Goal: Information Seeking & Learning: Find specific page/section

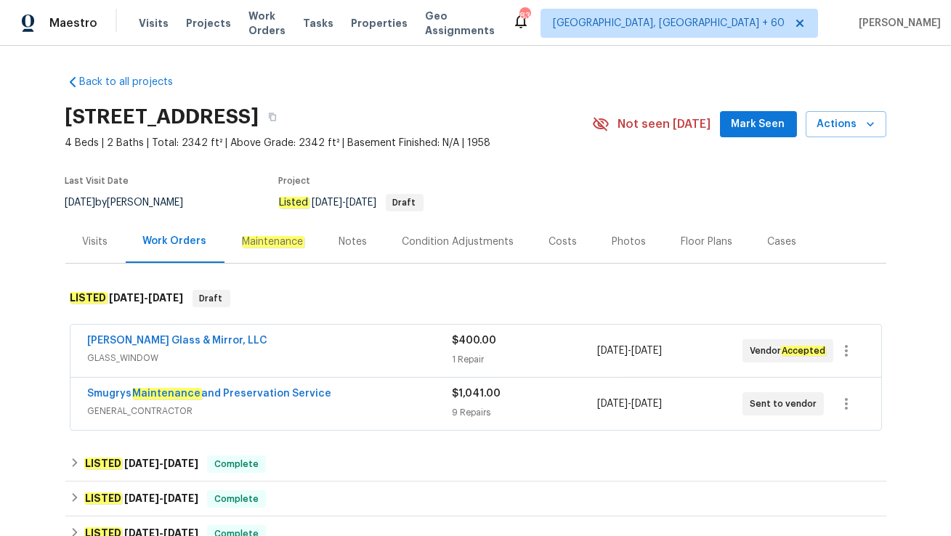
click at [336, 408] on span "GENERAL_CONTRACTOR" at bounding box center [270, 411] width 364 height 15
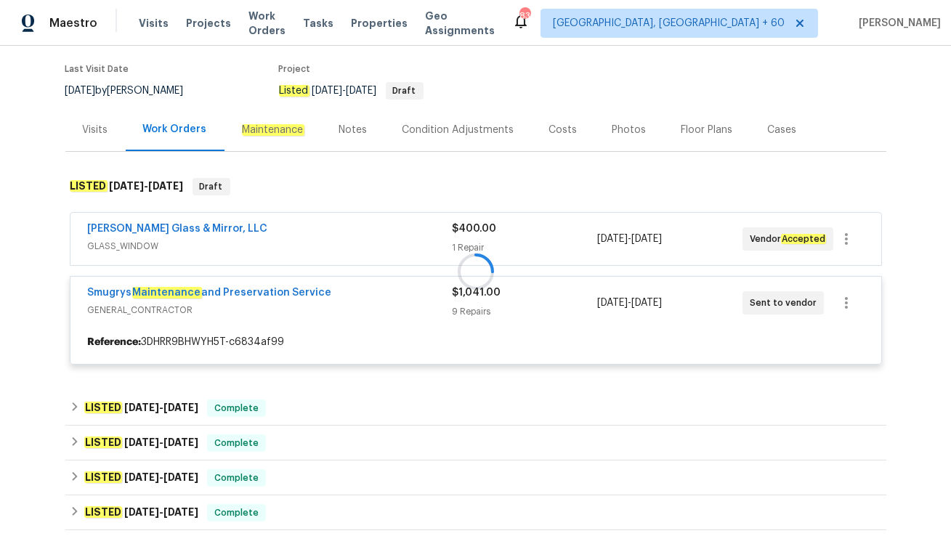
scroll to position [113, 0]
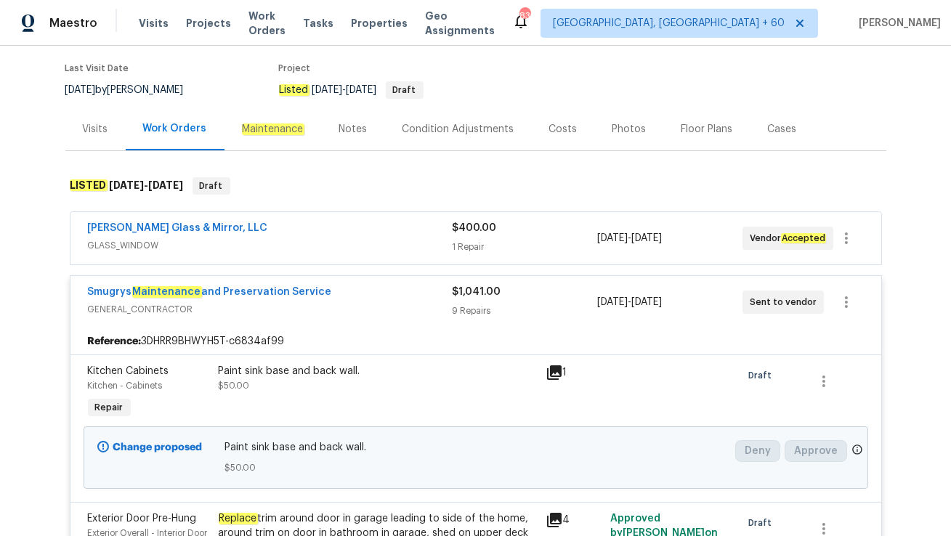
click at [323, 238] on span "GLASS_WINDOW" at bounding box center [270, 245] width 364 height 15
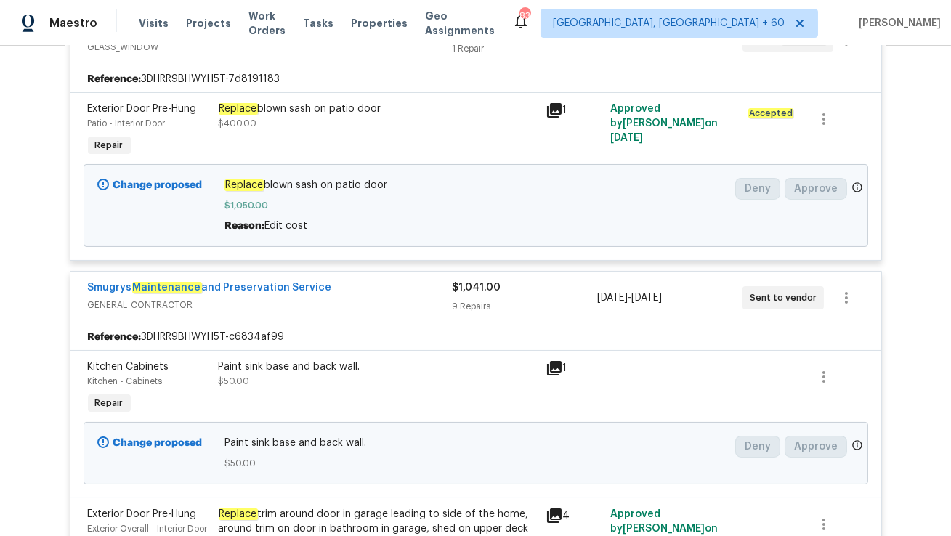
scroll to position [177, 0]
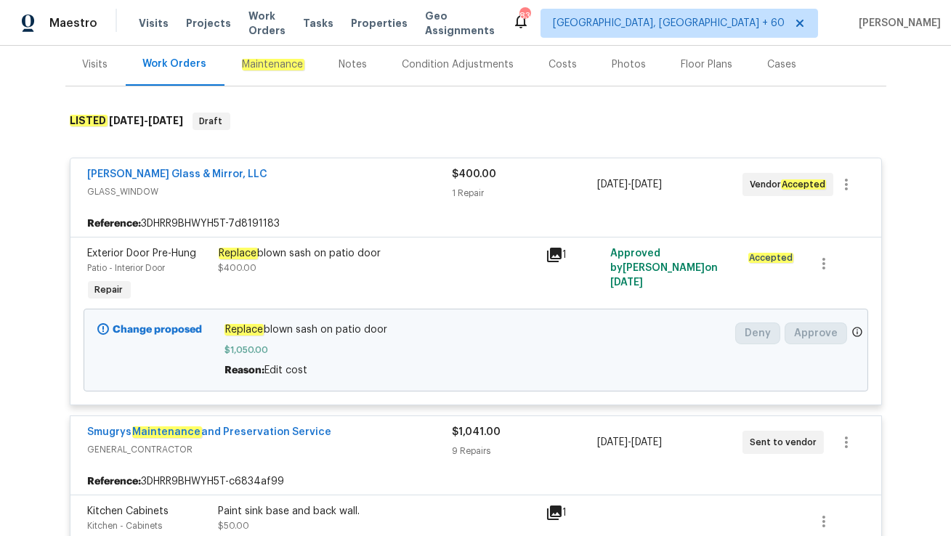
click at [100, 69] on div "Visits" at bounding box center [95, 64] width 25 height 15
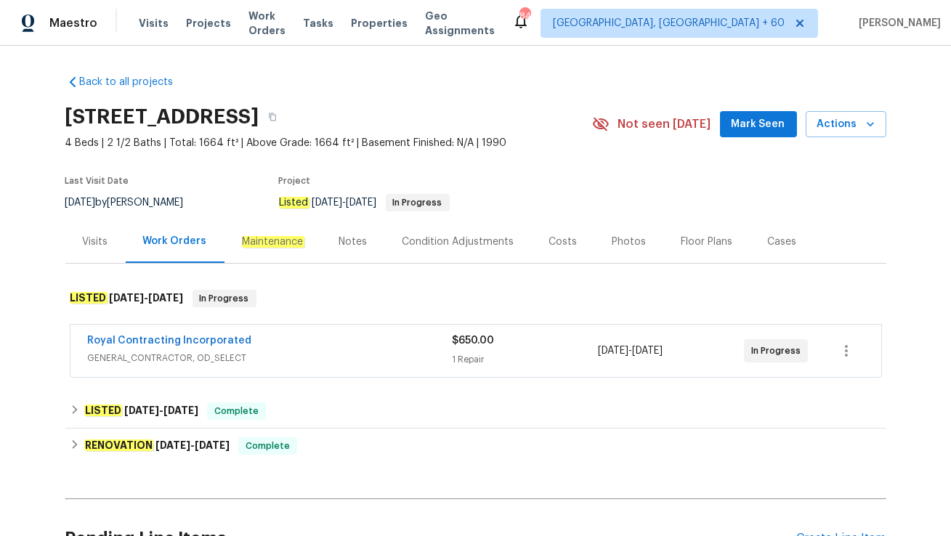
click at [324, 363] on span "GENERAL_CONTRACTOR, OD_SELECT" at bounding box center [270, 358] width 365 height 15
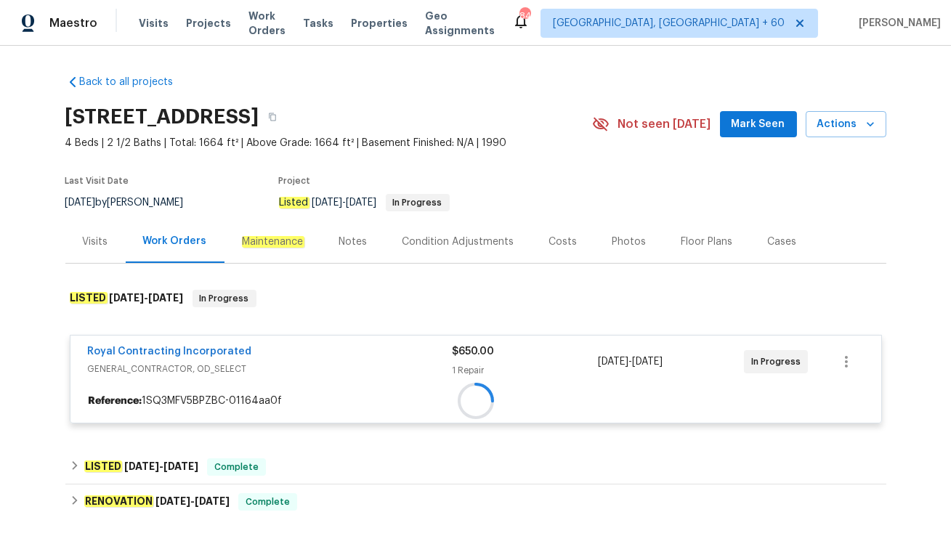
scroll to position [78, 0]
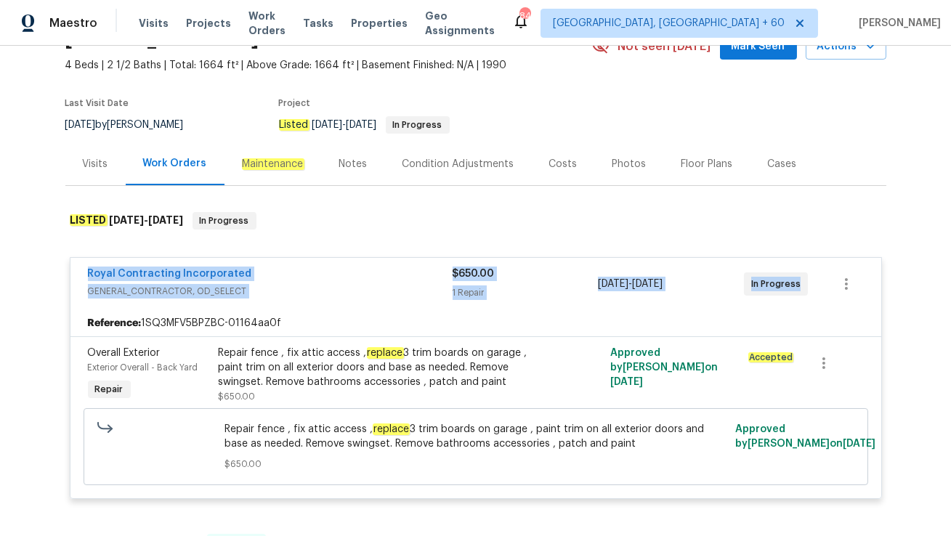
drag, startPoint x: 81, startPoint y: 271, endPoint x: 807, endPoint y: 295, distance: 726.4
click at [807, 295] on div "Royal Contracting Incorporated GENERAL_CONTRACTOR, OD_SELECT $650.00 1 Repair 8…" at bounding box center [475, 284] width 811 height 52
copy div "Royal Contracting Incorporated GENERAL_CONTRACTOR, OD_SELECT $650.00 1 Repair 8…"
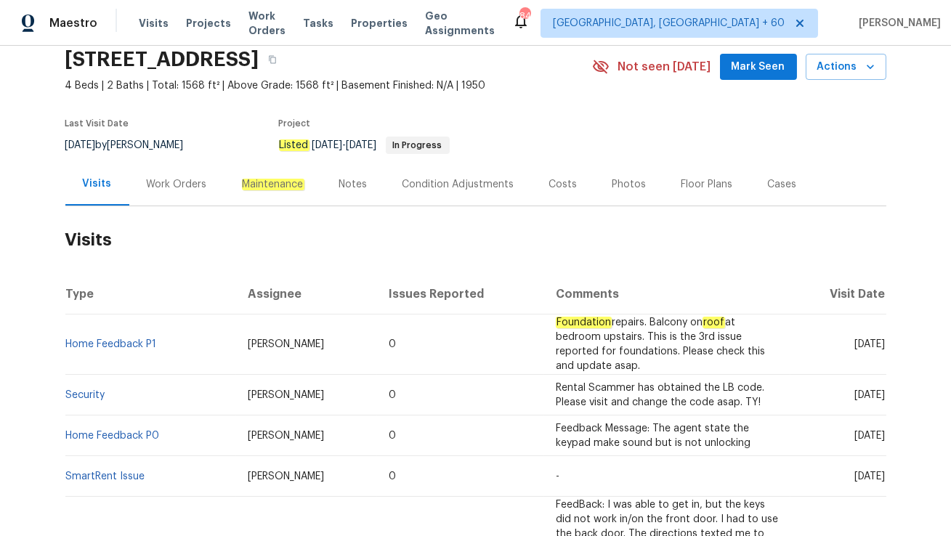
scroll to position [78, 0]
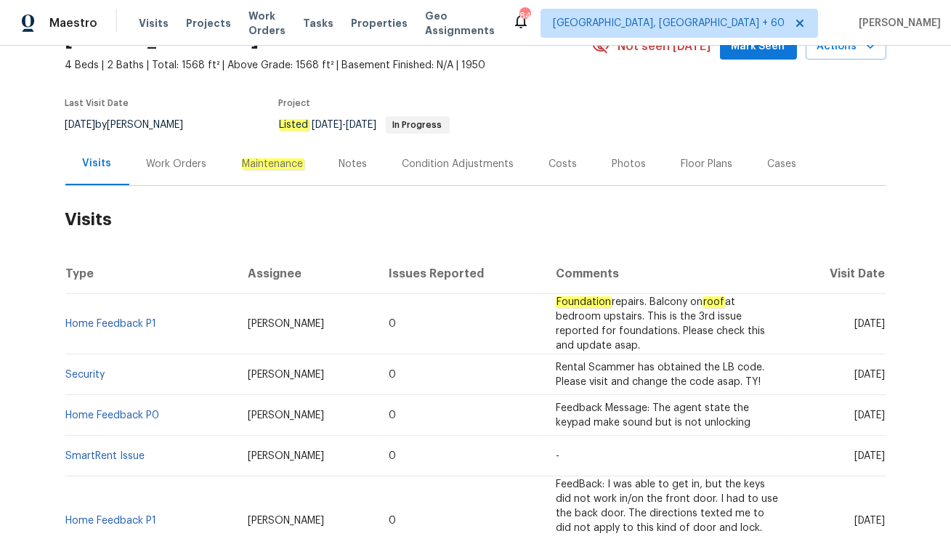
click at [198, 162] on div "Work Orders" at bounding box center [177, 164] width 60 height 15
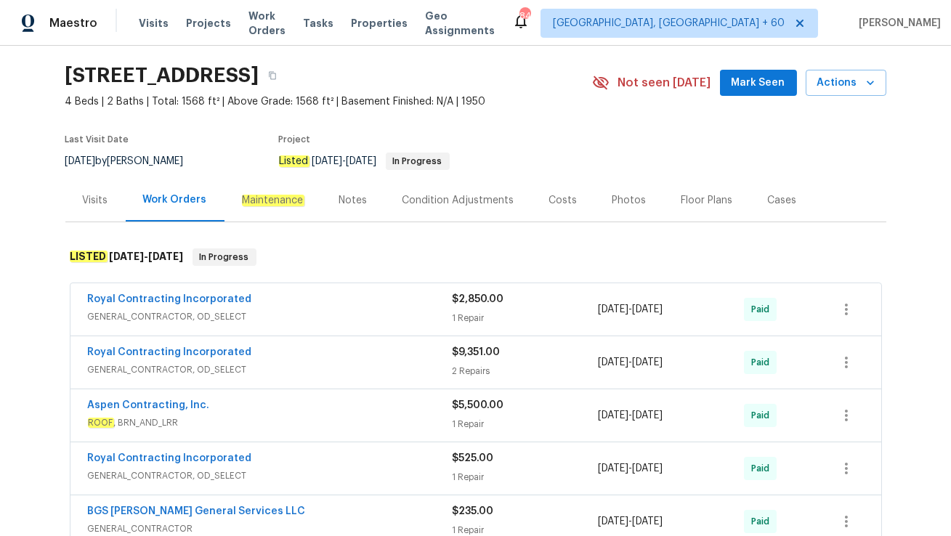
scroll to position [4, 0]
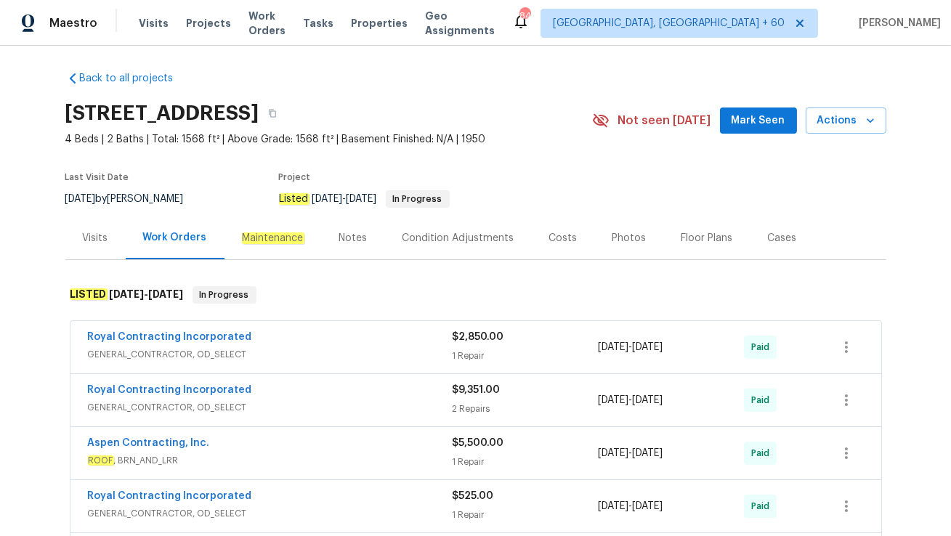
click at [114, 235] on div "Visits" at bounding box center [95, 238] width 60 height 43
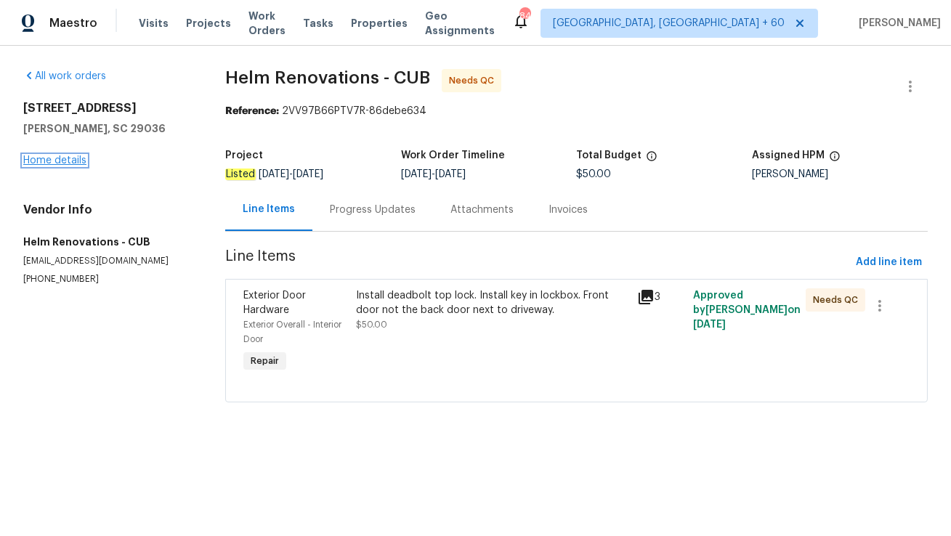
click at [70, 160] on link "Home details" at bounding box center [54, 161] width 63 height 10
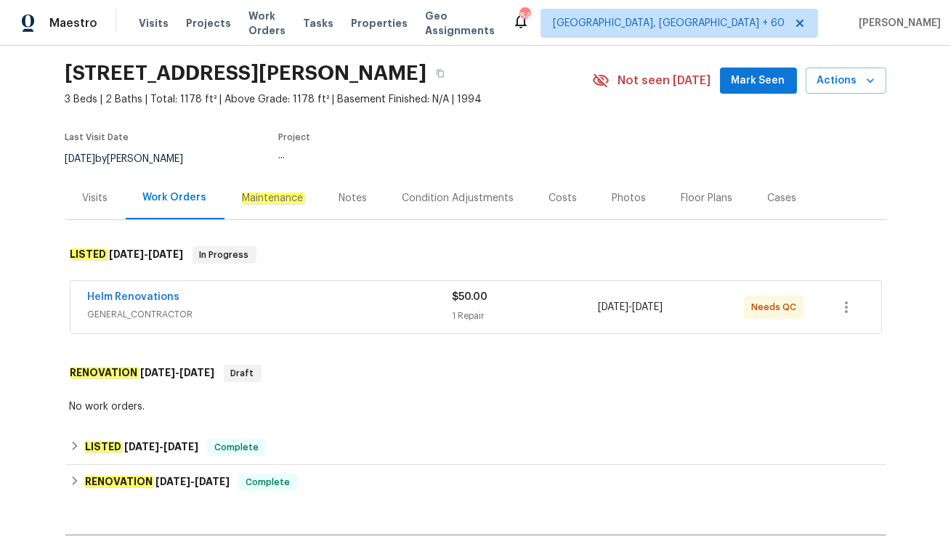
scroll to position [67, 0]
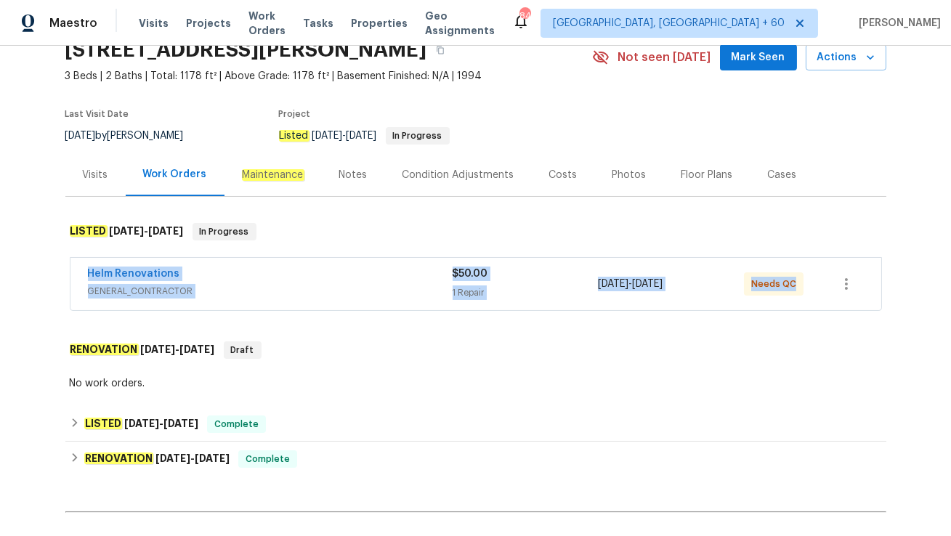
drag, startPoint x: 82, startPoint y: 275, endPoint x: 802, endPoint y: 288, distance: 720.3
click at [802, 288] on div "Helm Renovations GENERAL_CONTRACTOR $50.00 1 Repair 8/25/2025 - 8/26/2025 Needs…" at bounding box center [475, 284] width 811 height 52
copy div "Helm Renovations GENERAL_CONTRACTOR $50.00 1 Repair 8/25/2025 - 8/26/2025 Needs…"
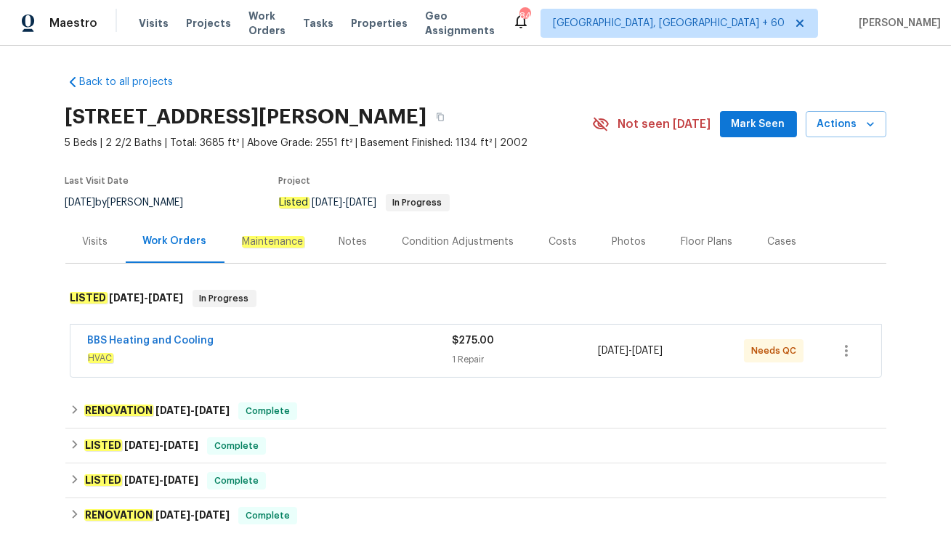
click at [316, 345] on div "BBS Heating and Cooling" at bounding box center [270, 342] width 365 height 17
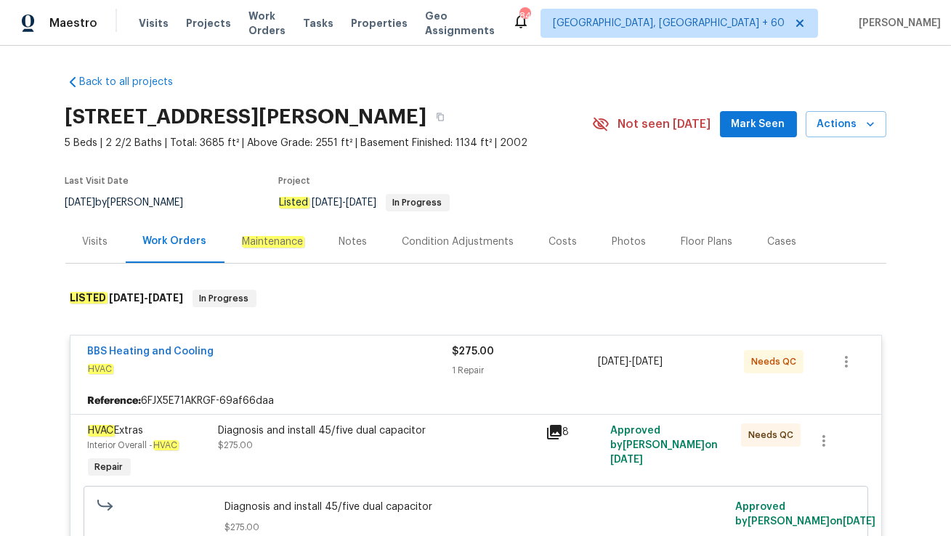
scroll to position [130, 0]
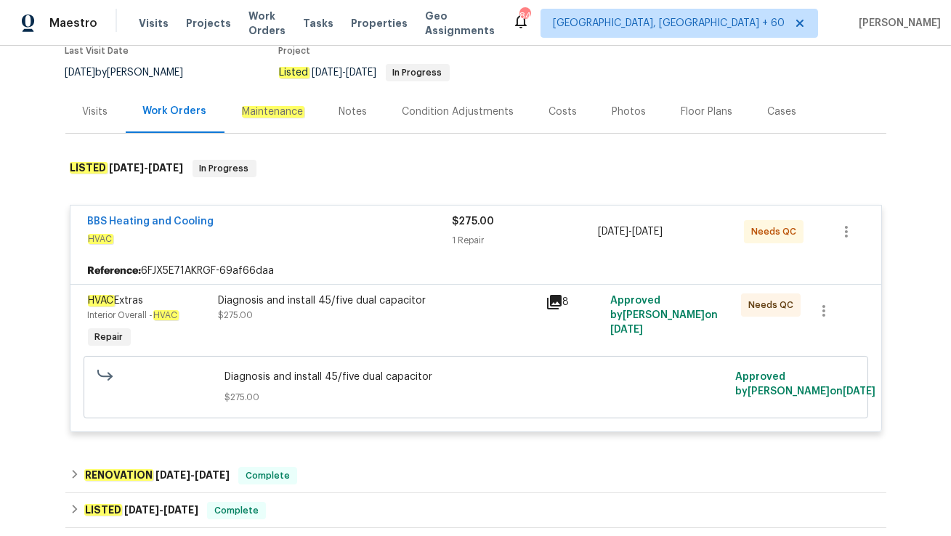
click at [97, 115] on div "Visits" at bounding box center [95, 112] width 25 height 15
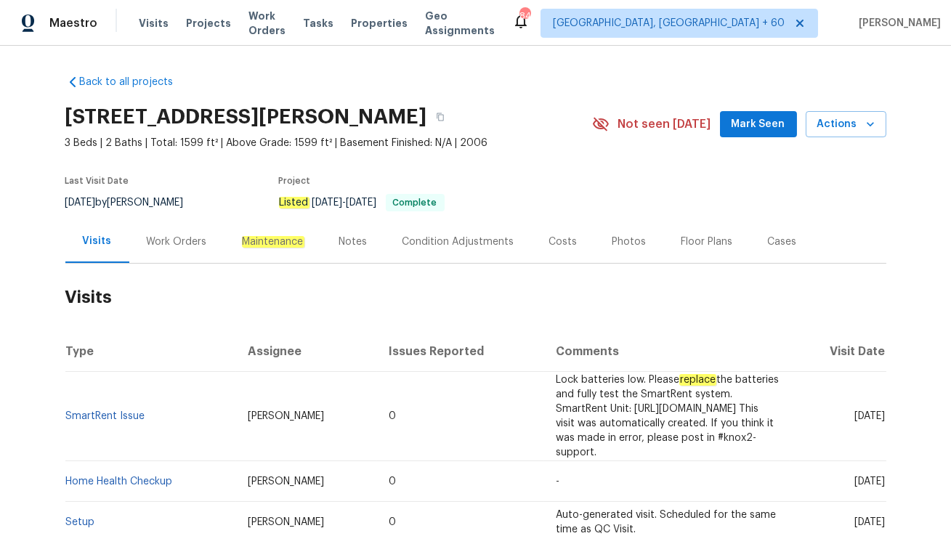
scroll to position [92, 0]
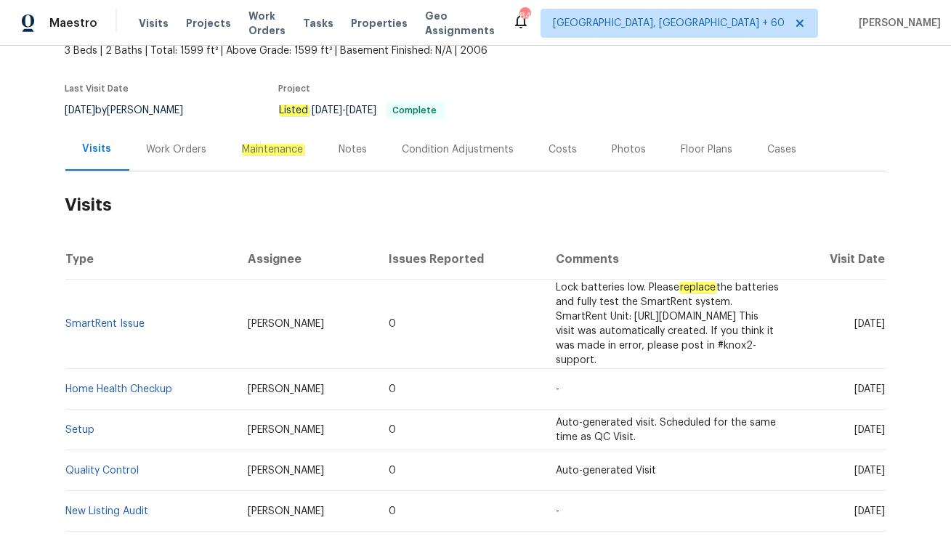
click at [174, 153] on div "Work Orders" at bounding box center [177, 149] width 60 height 15
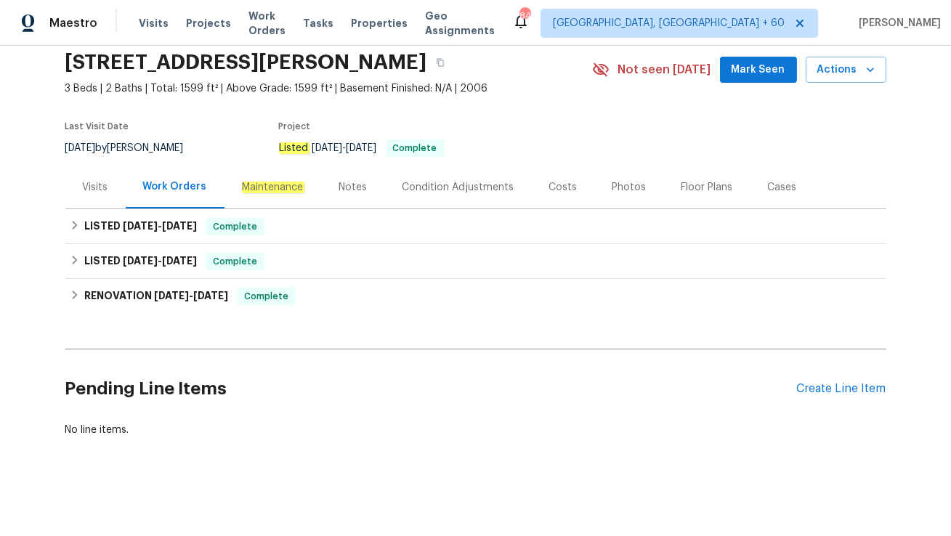
scroll to position [54, 0]
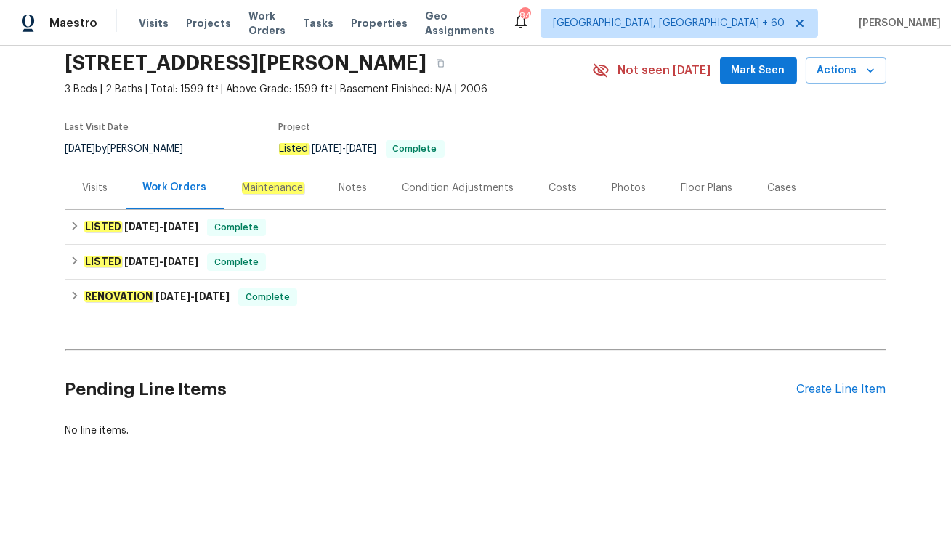
click at [97, 190] on div "Visits" at bounding box center [95, 188] width 25 height 15
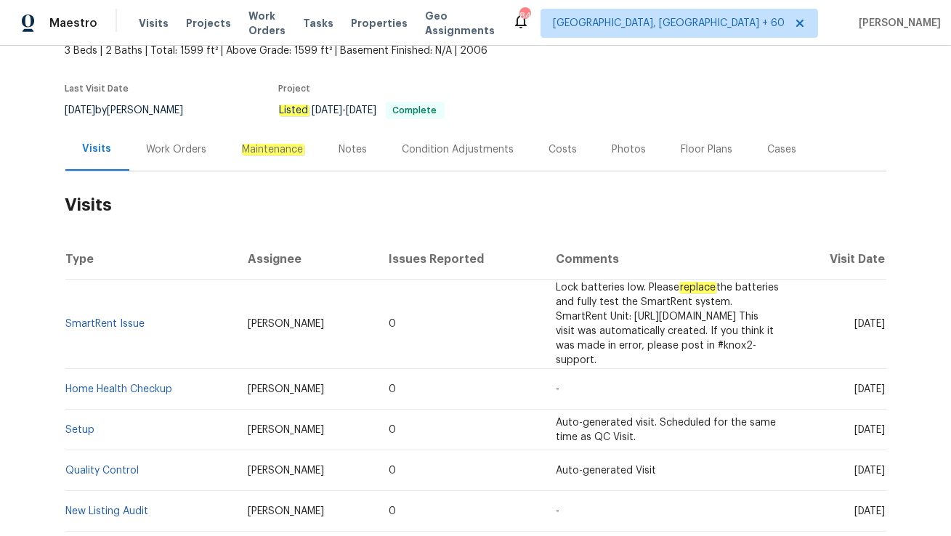
click at [166, 158] on div "Work Orders" at bounding box center [176, 149] width 95 height 43
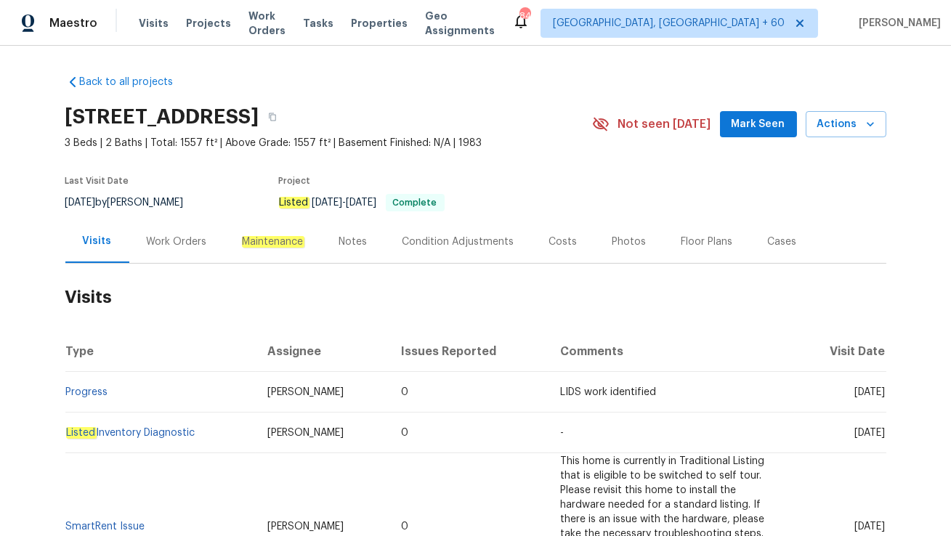
scroll to position [116, 0]
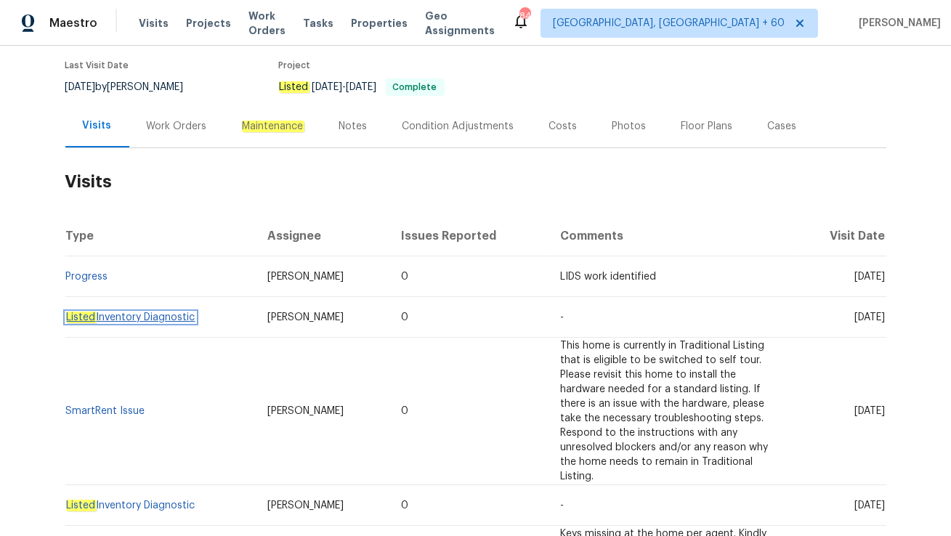
click at [107, 314] on link "Listed Inventory Diagnostic" at bounding box center [130, 317] width 129 height 10
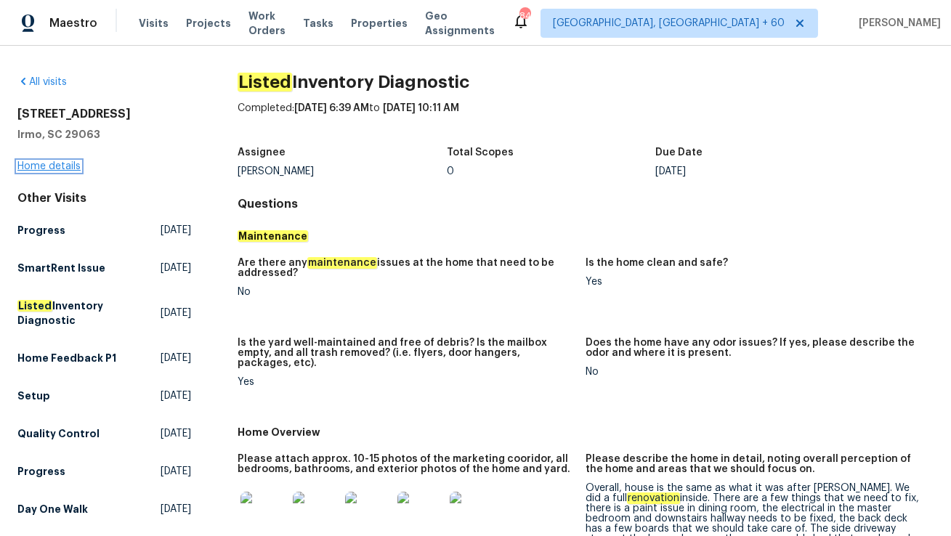
click at [56, 166] on link "Home details" at bounding box center [48, 166] width 63 height 10
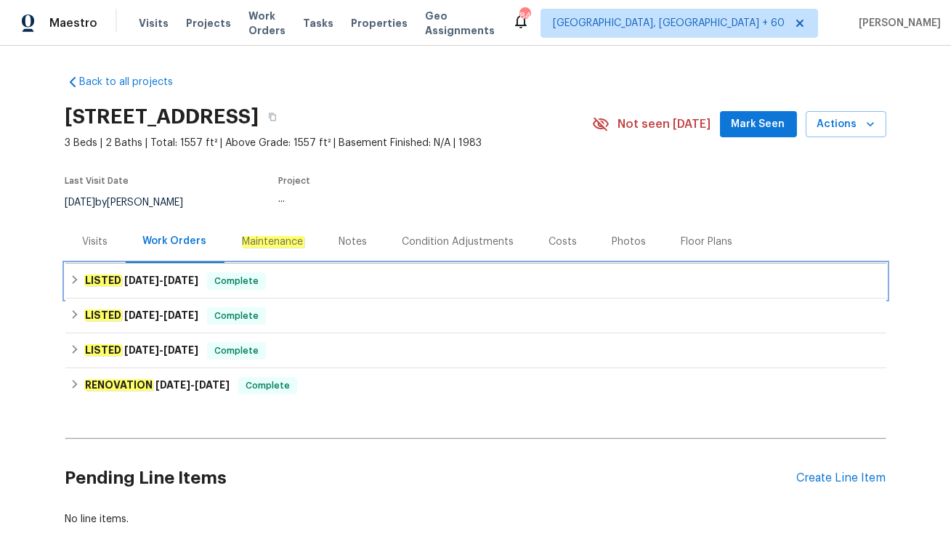
click at [280, 283] on div "LISTED [DATE] - [DATE] Complete" at bounding box center [476, 281] width 812 height 17
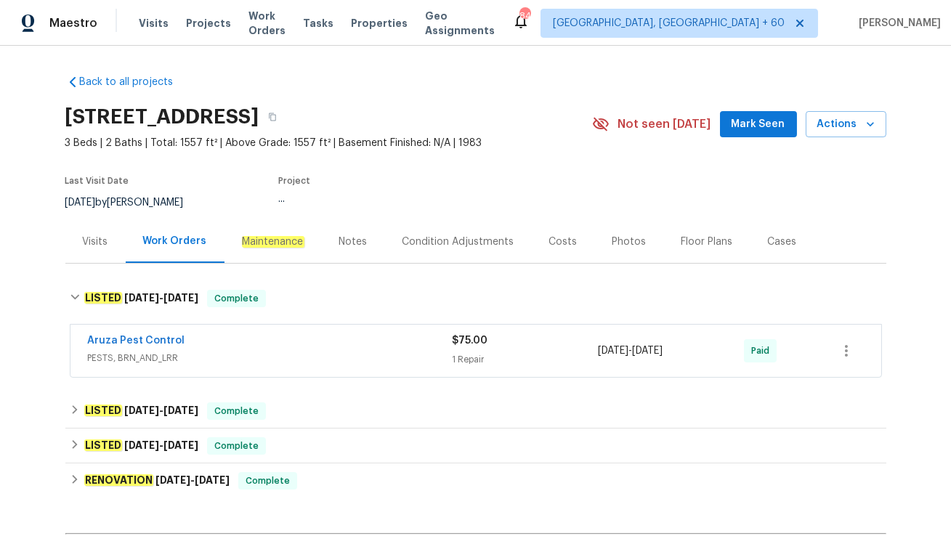
click at [86, 220] on div "Visits" at bounding box center [95, 241] width 60 height 43
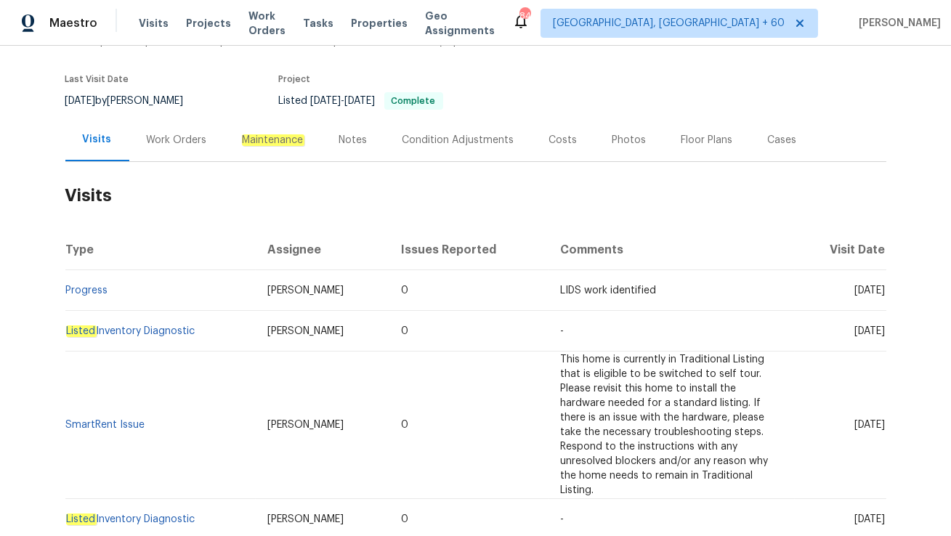
scroll to position [122, 0]
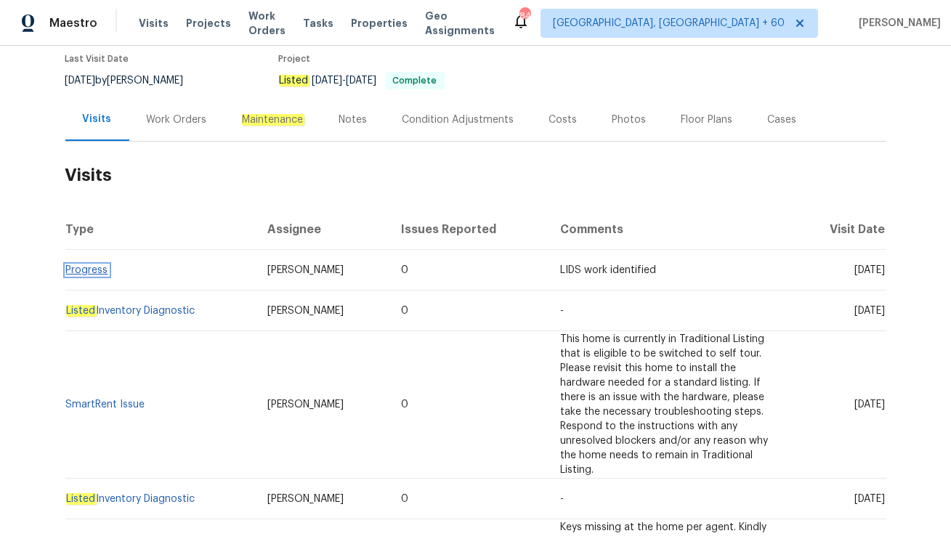
click at [92, 265] on link "Progress" at bounding box center [87, 270] width 42 height 10
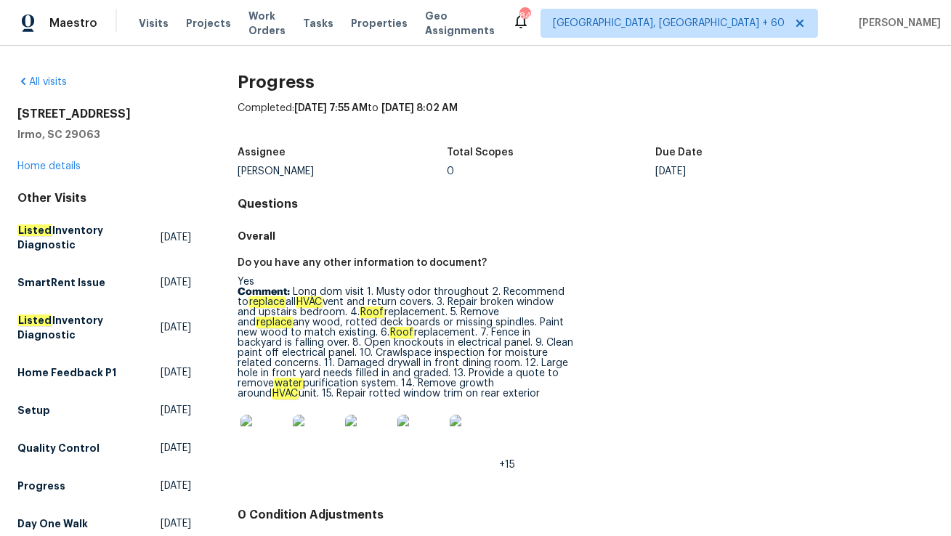
drag, startPoint x: 292, startPoint y: 292, endPoint x: 414, endPoint y: 390, distance: 156.6
click at [414, 390] on p "Comment: Long dom visit 1. Musty odor throughout 2. Recommend to replace all HV…" at bounding box center [406, 343] width 336 height 112
copy p "Long dom visit 1. Musty odor throughout 2. Recommend to replace all HVAC vent a…"
click at [444, 348] on p "Comment: Long dom visit 1. Musty odor throughout 2. Recommend to replace all HV…" at bounding box center [406, 343] width 336 height 112
click at [47, 169] on link "Home details" at bounding box center [48, 166] width 63 height 10
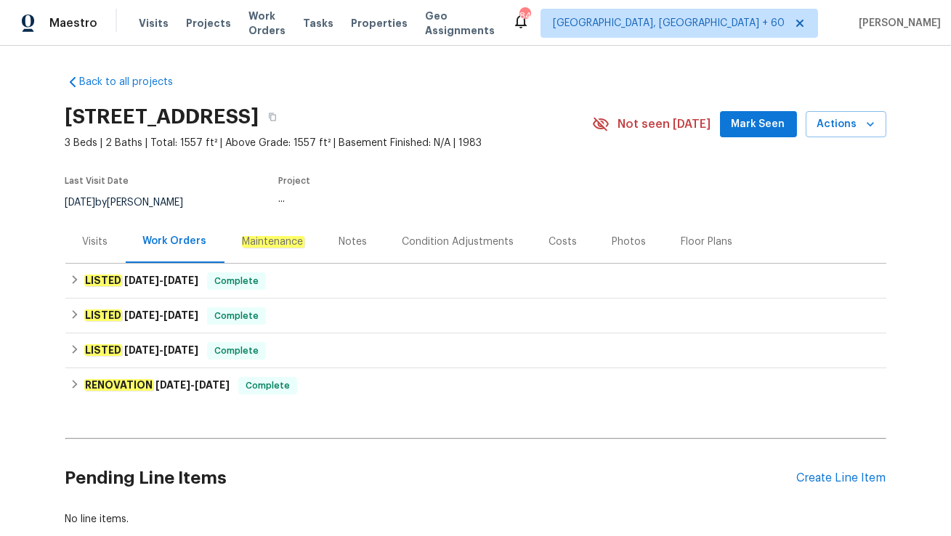
click at [101, 251] on div "Visits" at bounding box center [95, 241] width 60 height 43
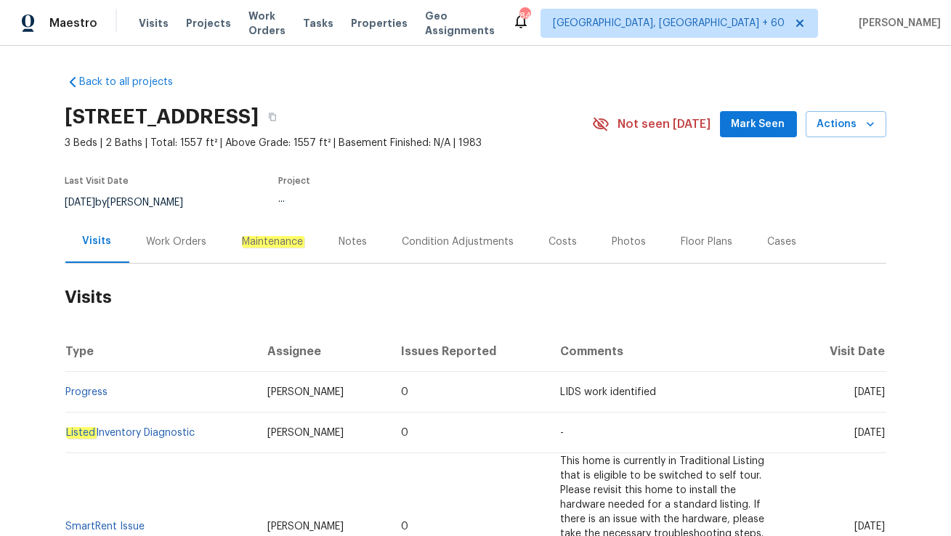
click at [175, 247] on div "Work Orders" at bounding box center [177, 242] width 60 height 15
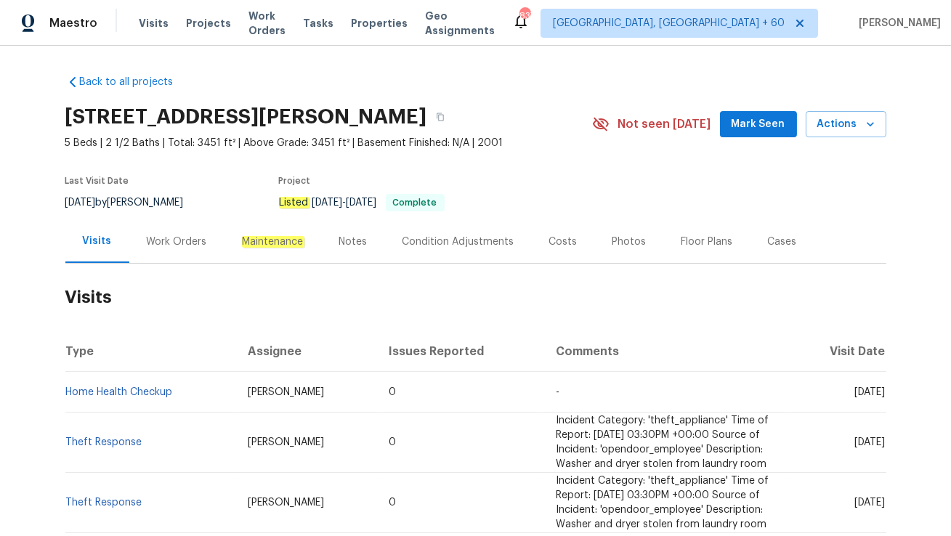
scroll to position [68, 0]
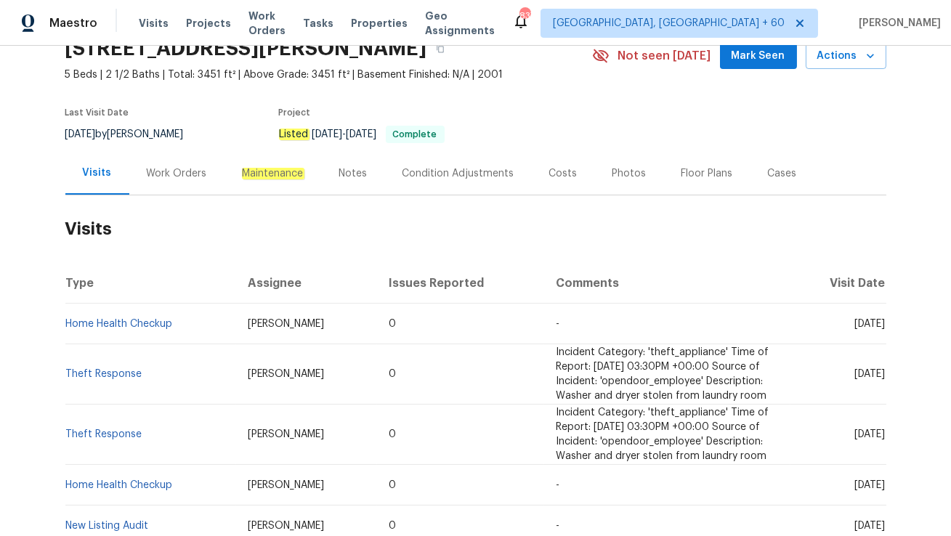
click at [186, 179] on div "Work Orders" at bounding box center [177, 173] width 60 height 15
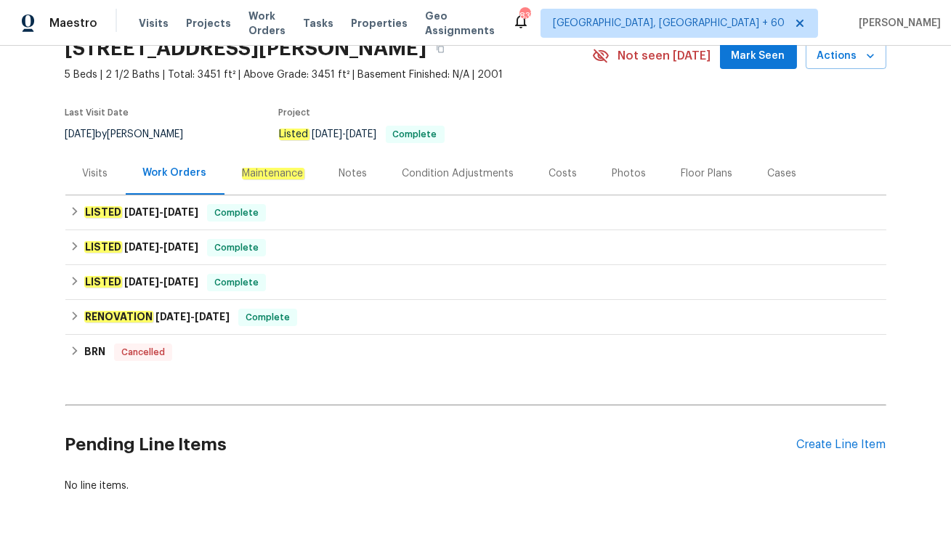
click at [100, 179] on div "Visits" at bounding box center [95, 173] width 25 height 15
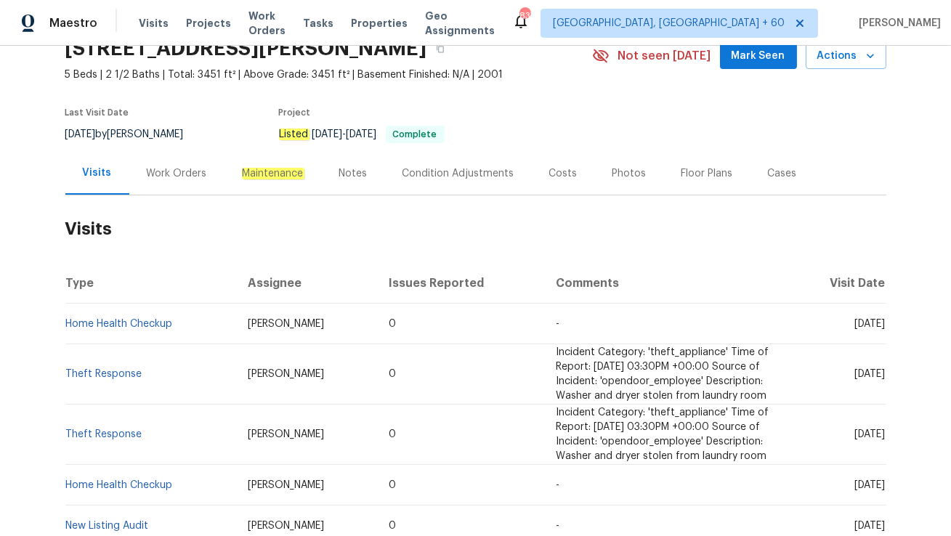
click at [190, 170] on div "Work Orders" at bounding box center [177, 173] width 60 height 15
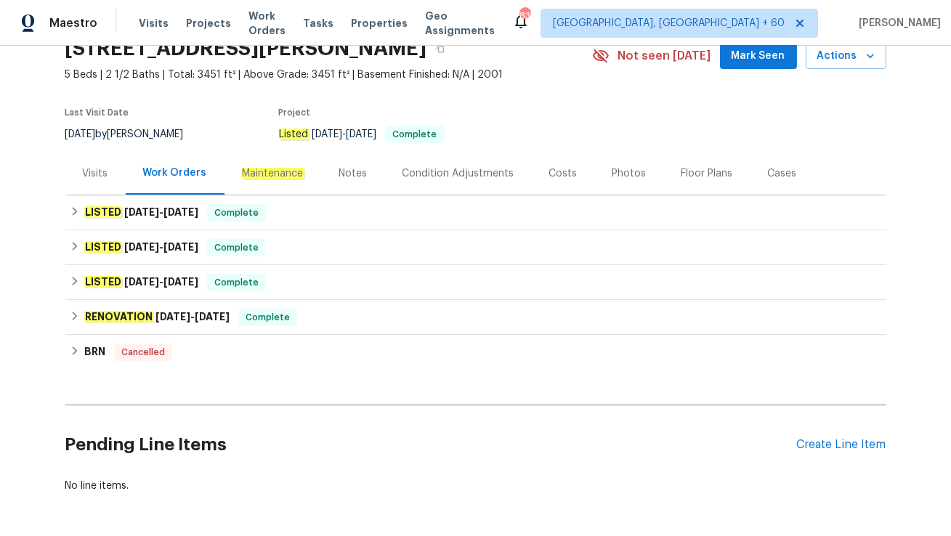
click at [92, 179] on div "Visits" at bounding box center [95, 173] width 25 height 15
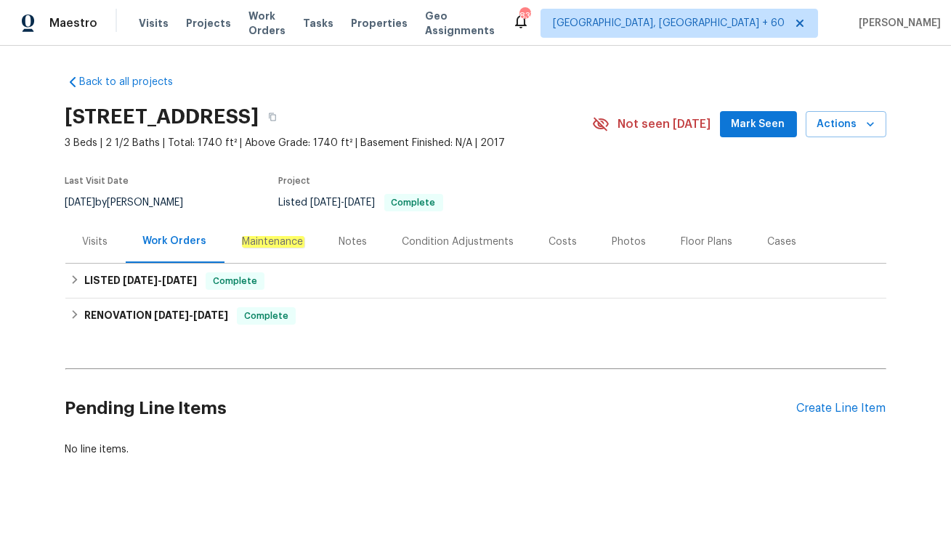
scroll to position [18, 0]
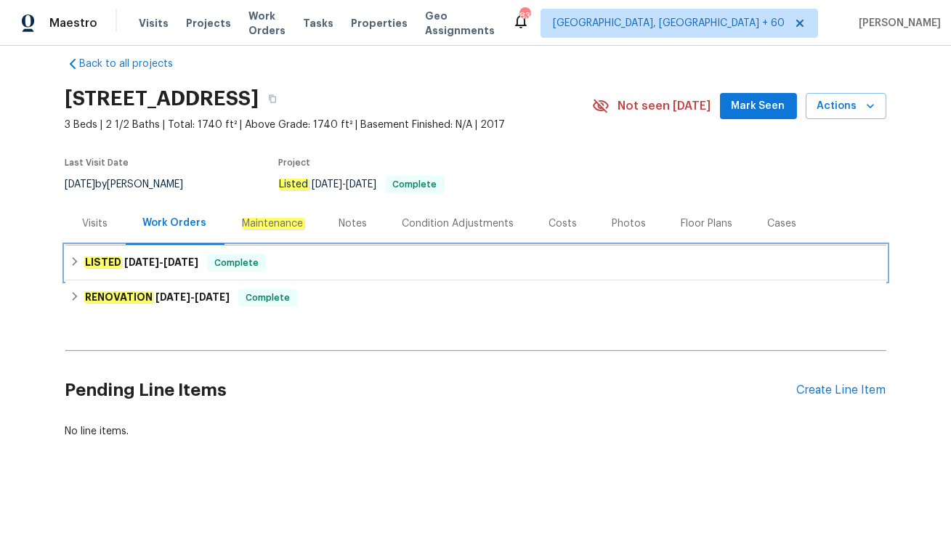
click at [312, 246] on div "LISTED 8/13/25 - 8/14/25 Complete" at bounding box center [475, 263] width 821 height 35
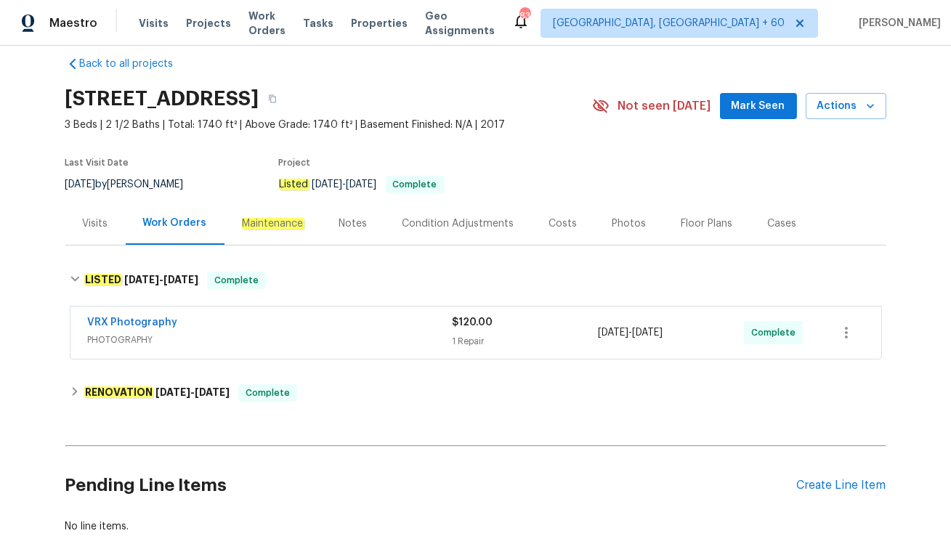
click at [100, 227] on div "Visits" at bounding box center [95, 224] width 25 height 15
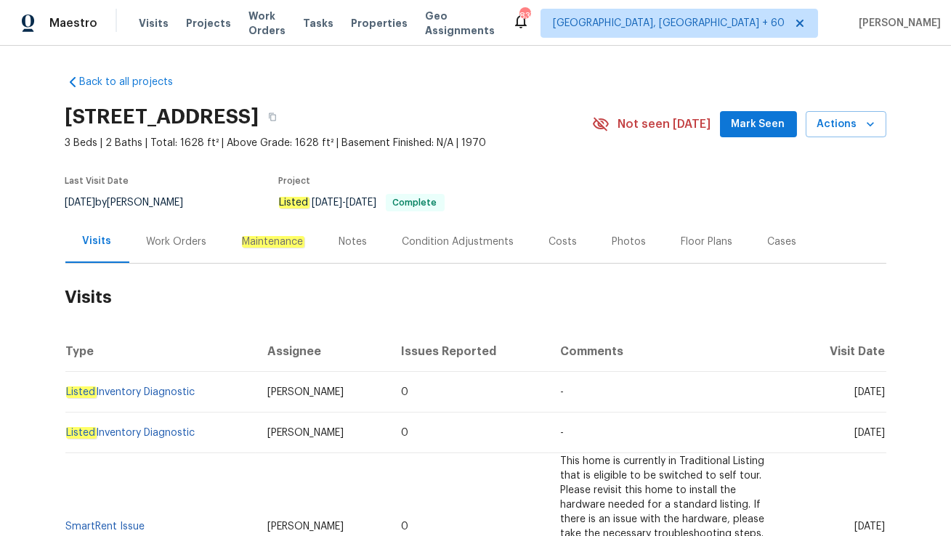
click at [179, 238] on div "Work Orders" at bounding box center [177, 242] width 60 height 15
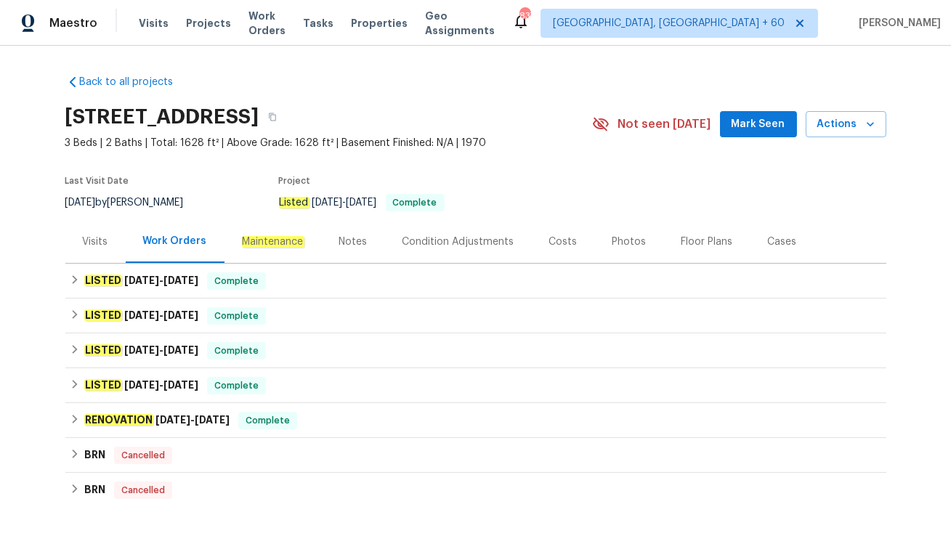
scroll to position [44, 0]
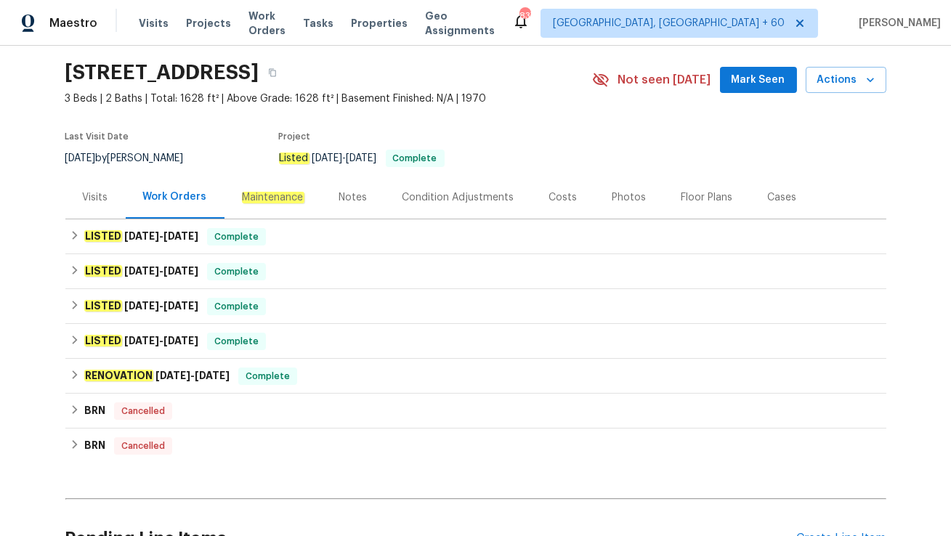
click at [106, 209] on div "Visits" at bounding box center [95, 197] width 60 height 43
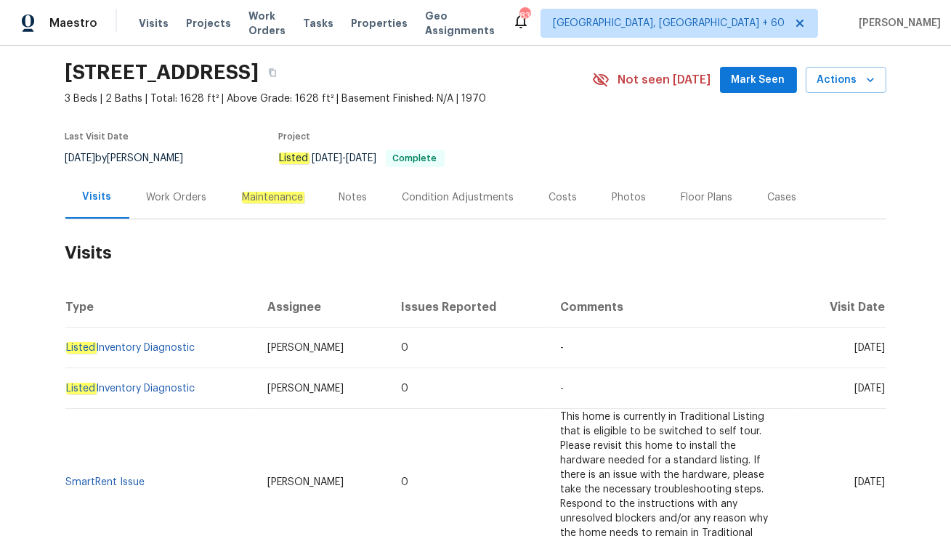
click at [166, 201] on div "Work Orders" at bounding box center [177, 197] width 60 height 15
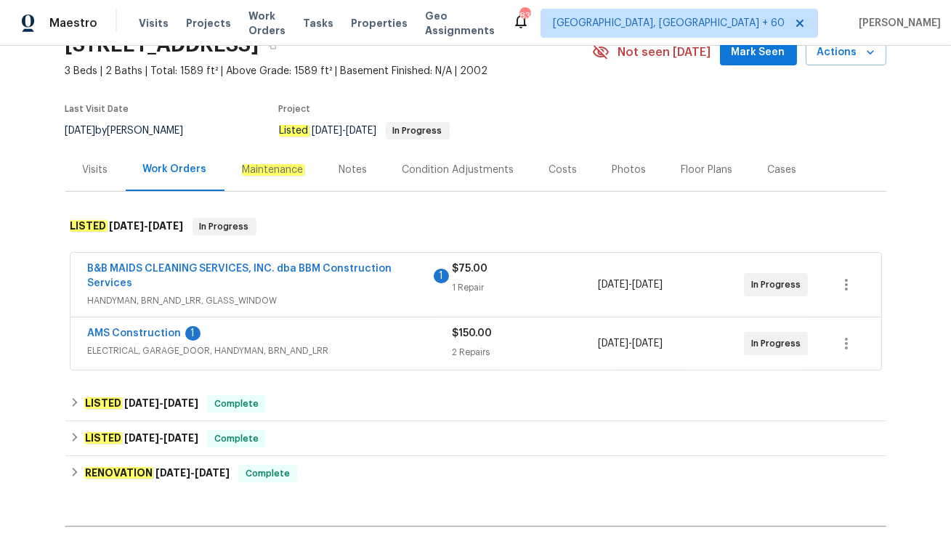
scroll to position [92, 0]
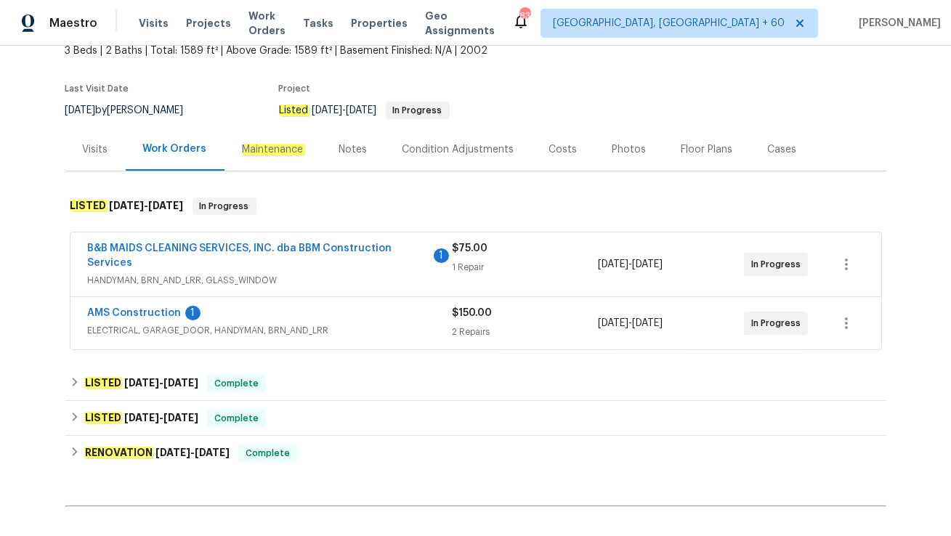
click at [375, 333] on span "ELECTRICAL, GARAGE_DOOR, HANDYMAN, BRN_AND_LRR" at bounding box center [270, 330] width 365 height 15
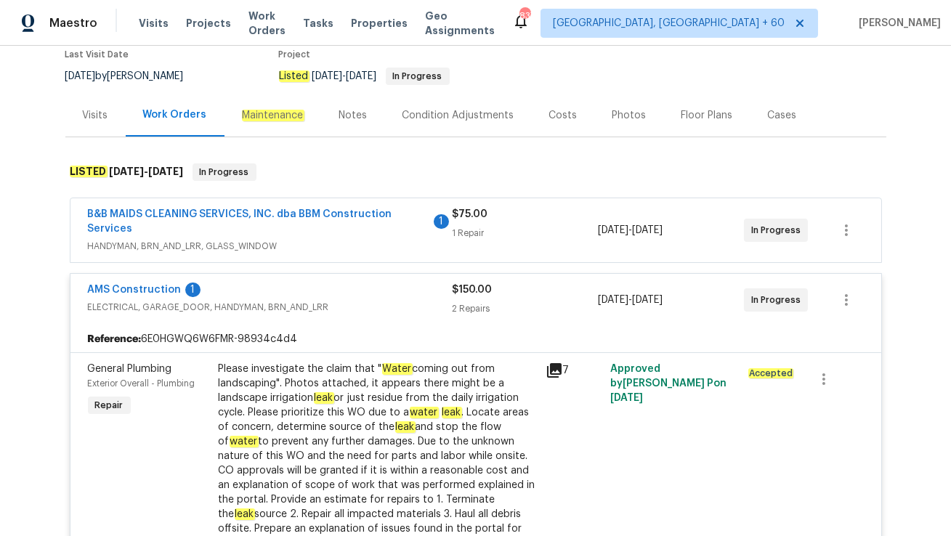
scroll to position [94, 0]
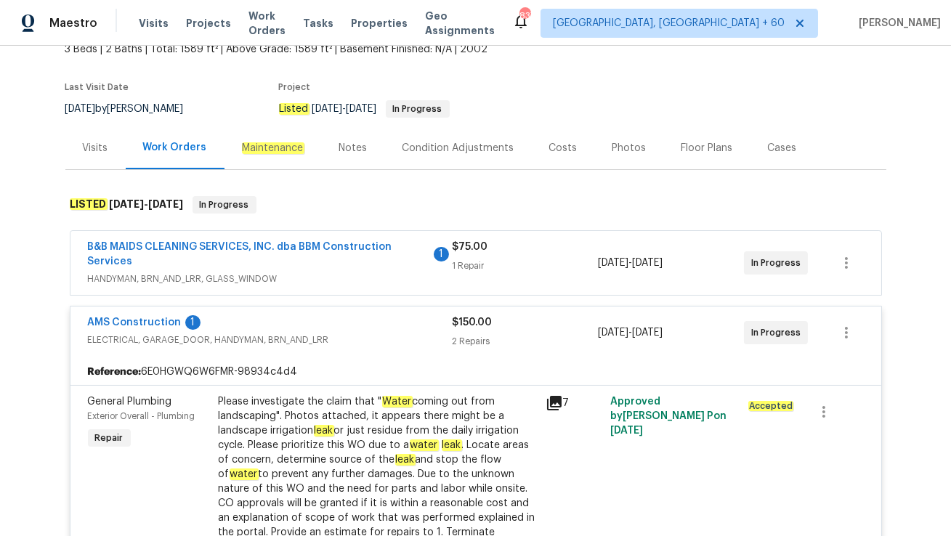
click at [375, 269] on div "B&B MAIDS CLEANING SERVICES, INC. dba BBM Construction Services 1" at bounding box center [270, 256] width 365 height 32
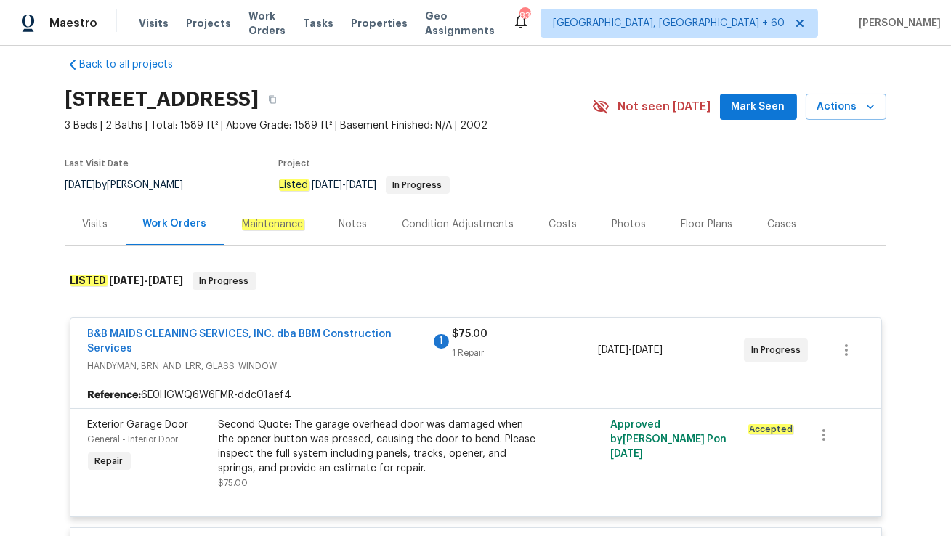
scroll to position [15, 0]
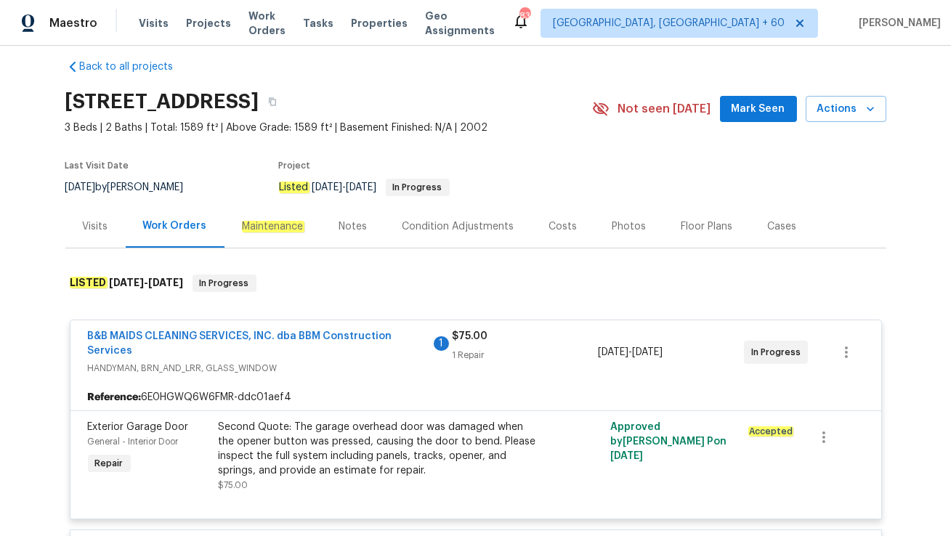
click at [100, 229] on div "Visits" at bounding box center [95, 226] width 25 height 15
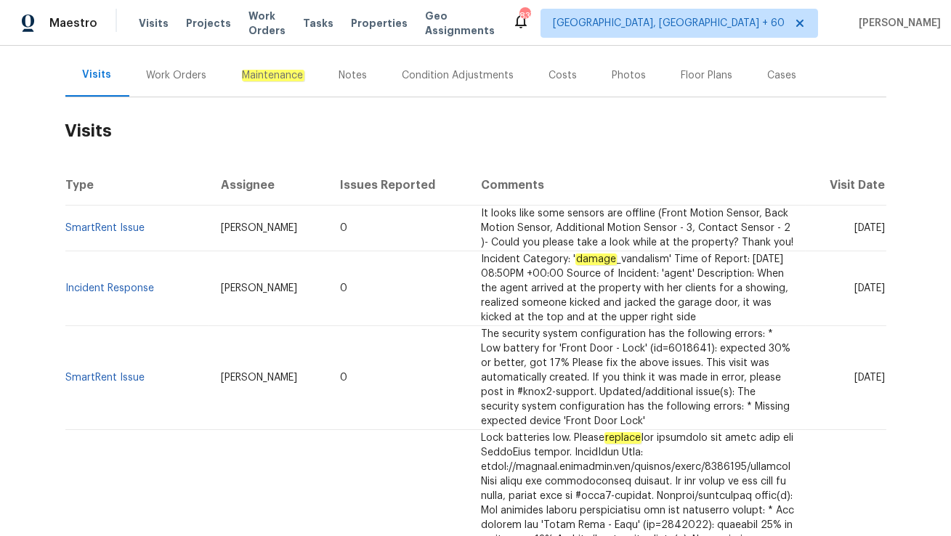
scroll to position [156, 0]
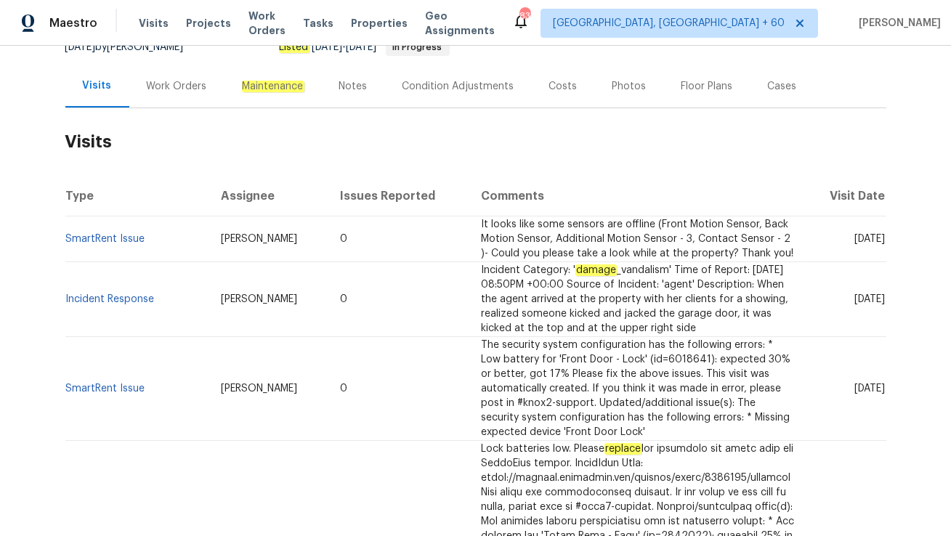
click at [161, 101] on div "Work Orders" at bounding box center [176, 86] width 95 height 43
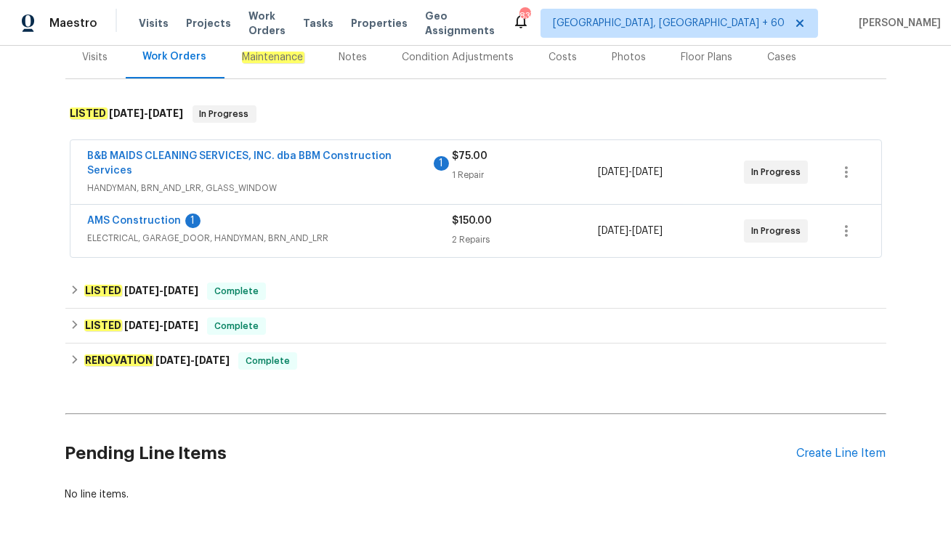
scroll to position [190, 0]
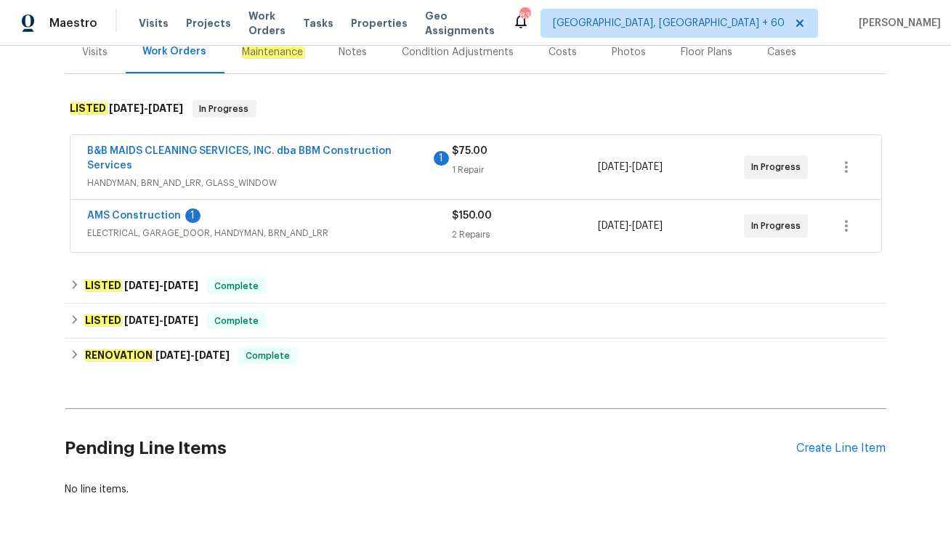
click at [314, 209] on div "AMS Construction 1" at bounding box center [270, 217] width 365 height 17
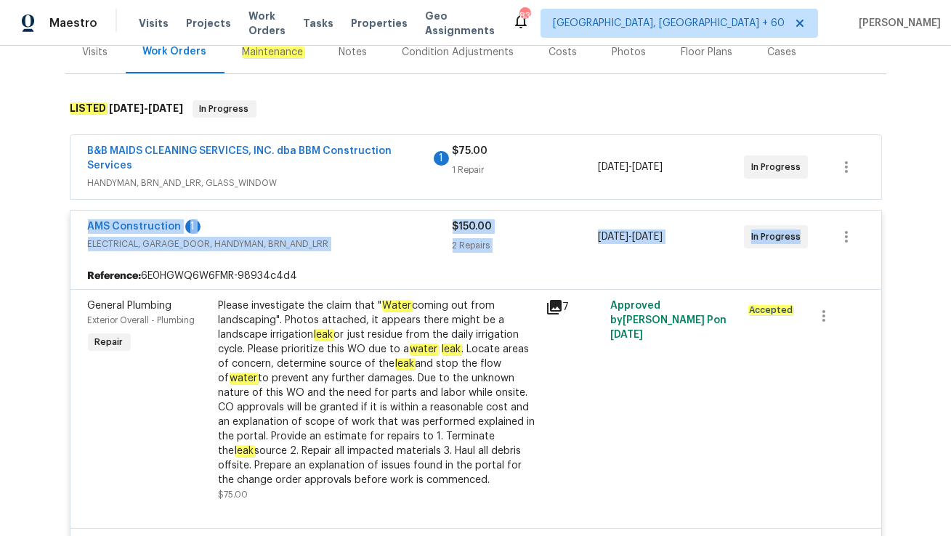
drag, startPoint x: 86, startPoint y: 219, endPoint x: 810, endPoint y: 238, distance: 724.0
click at [810, 238] on div "AMS Construction 1 ELECTRICAL, GARAGE_DOOR, HANDYMAN, BRN_AND_LRR $150.00 2 Rep…" at bounding box center [475, 237] width 811 height 52
copy div "AMS Construction 1 ELECTRICAL, GARAGE_DOOR, HANDYMAN, BRN_AND_LRR $150.00 2 Rep…"
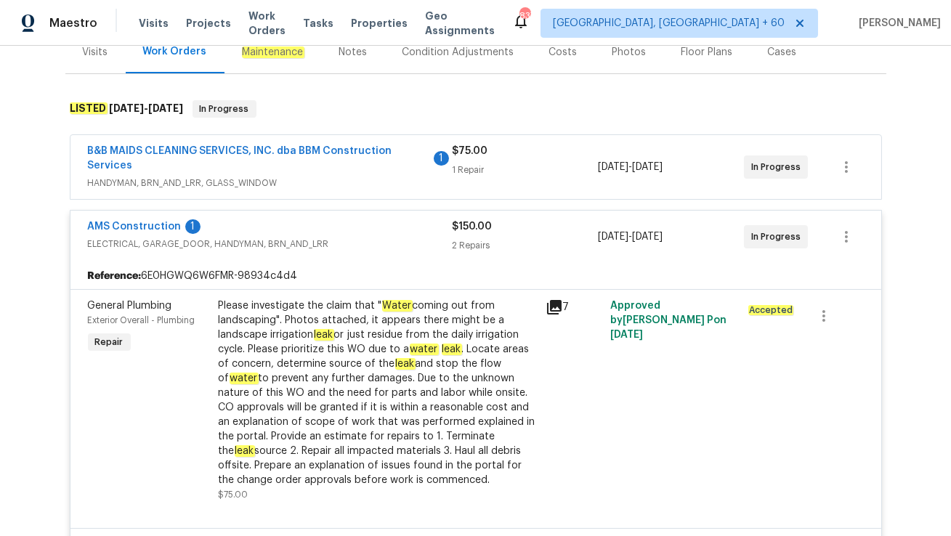
click at [156, 231] on span "AMS Construction" at bounding box center [135, 226] width 94 height 15
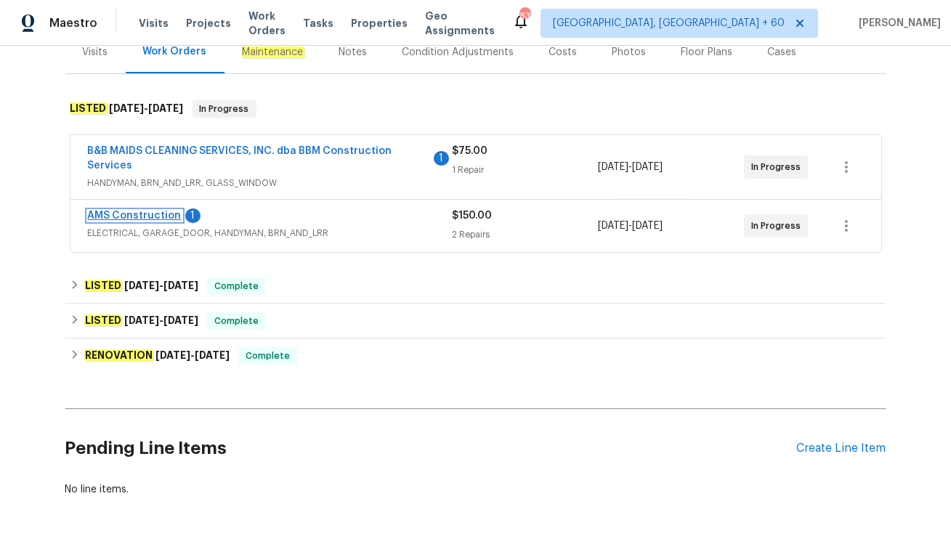
click at [145, 217] on link "AMS Construction" at bounding box center [135, 216] width 94 height 10
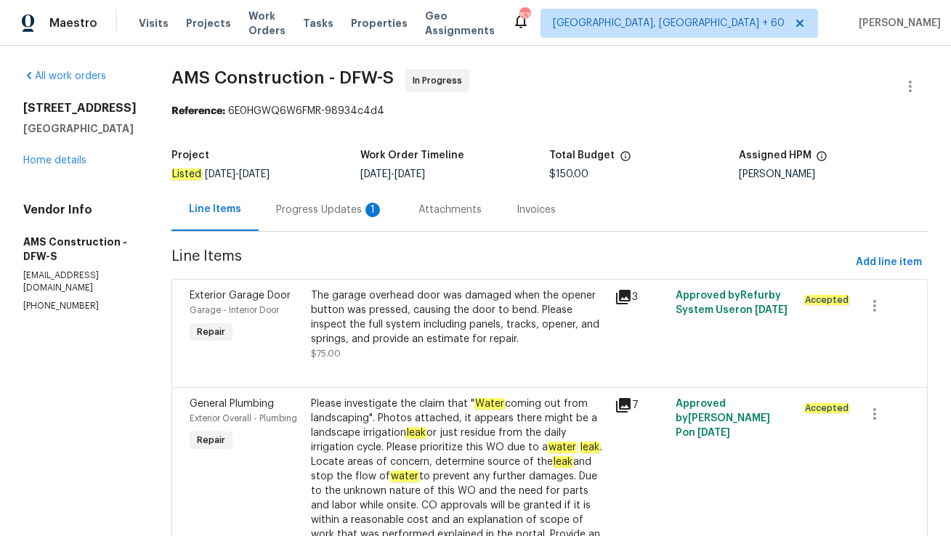
click at [316, 213] on div "Progress Updates 1" at bounding box center [330, 210] width 108 height 15
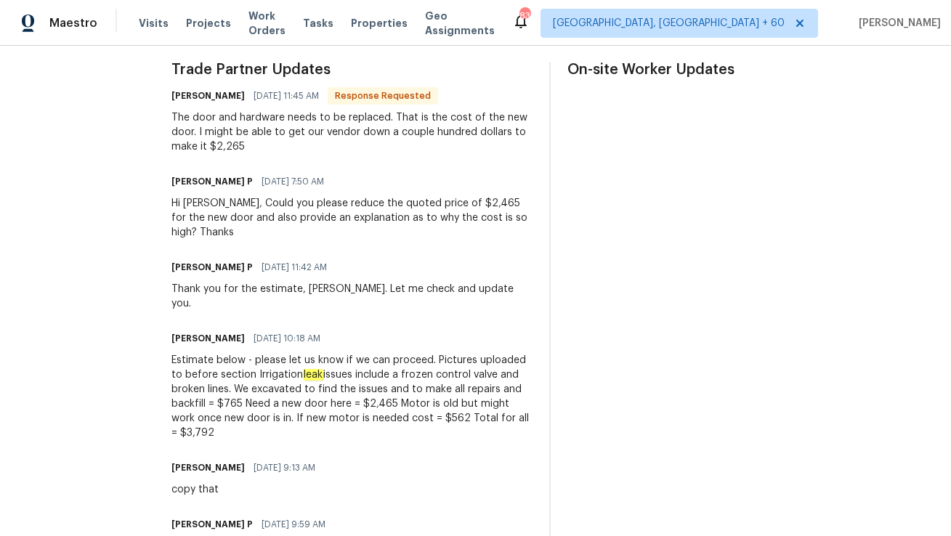
scroll to position [426, 0]
